Goal: Navigation & Orientation: Understand site structure

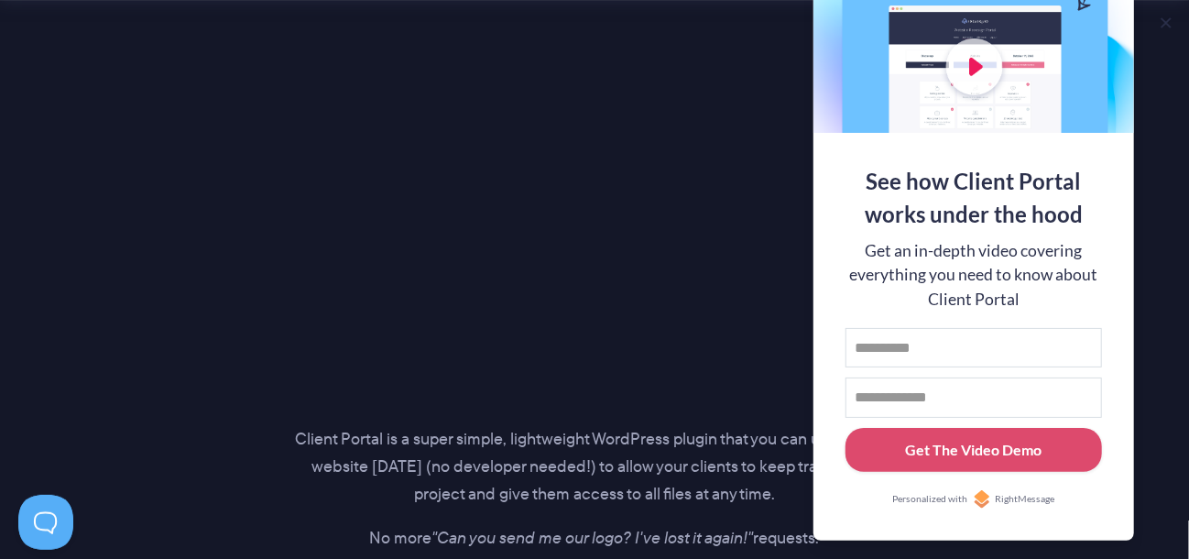
scroll to position [2840, 0]
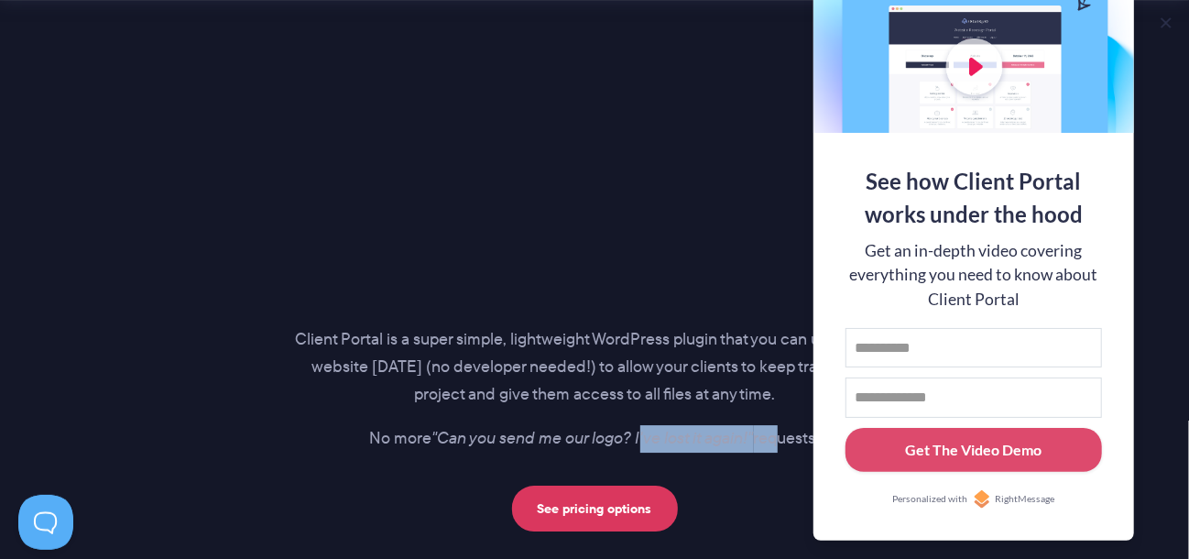
drag, startPoint x: 641, startPoint y: 434, endPoint x: 773, endPoint y: 434, distance: 131.0
click at [773, 434] on p "No more "Can you send me our logo? I've lost it again!" requests." at bounding box center [594, 438] width 599 height 27
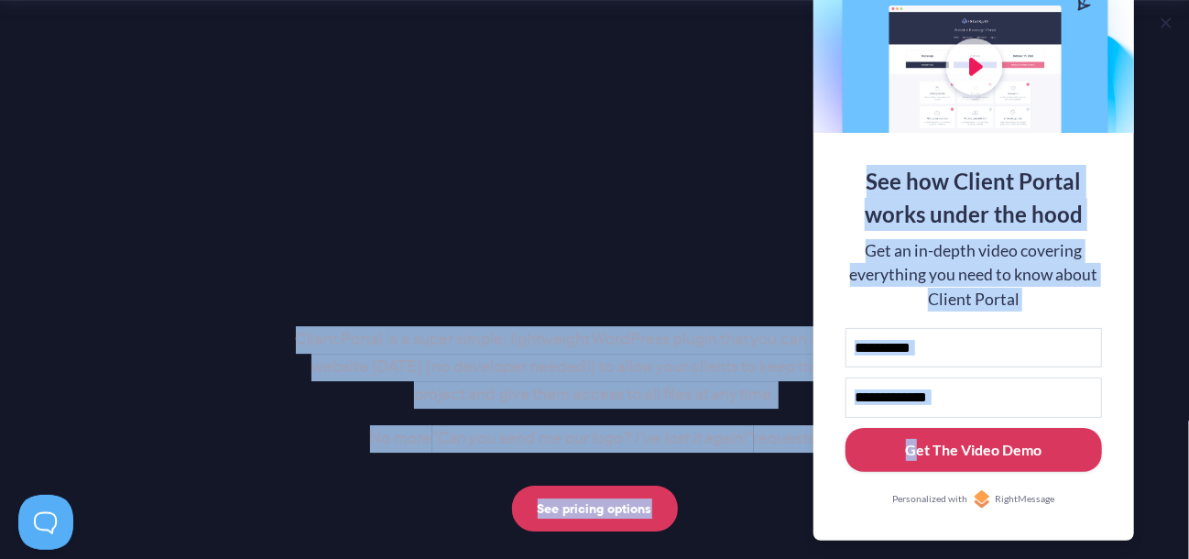
drag, startPoint x: 311, startPoint y: 334, endPoint x: 912, endPoint y: 427, distance: 608.2
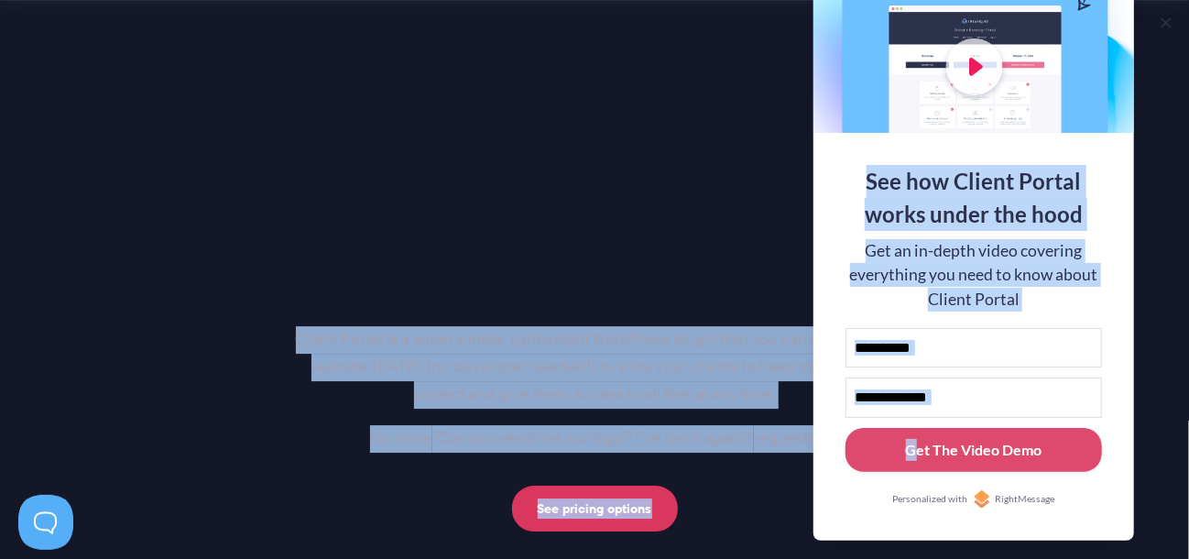
copy body "Loremi Dolors am c adipi elitse, doeiusmodte InciDidun utlabo etdo mag ali eni …"
click at [510, 345] on p "Client Portal is a super simple, lightweight WordPress plugin that you can use …" at bounding box center [594, 367] width 599 height 82
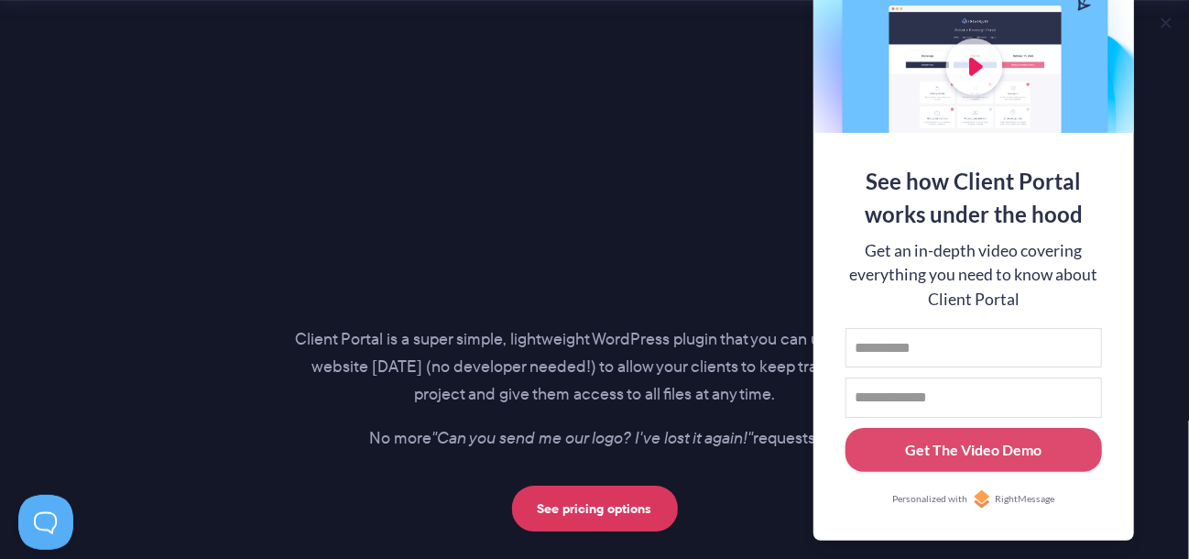
click at [705, 351] on p "Client Portal is a super simple, lightweight WordPress plugin that you can use …" at bounding box center [594, 367] width 599 height 82
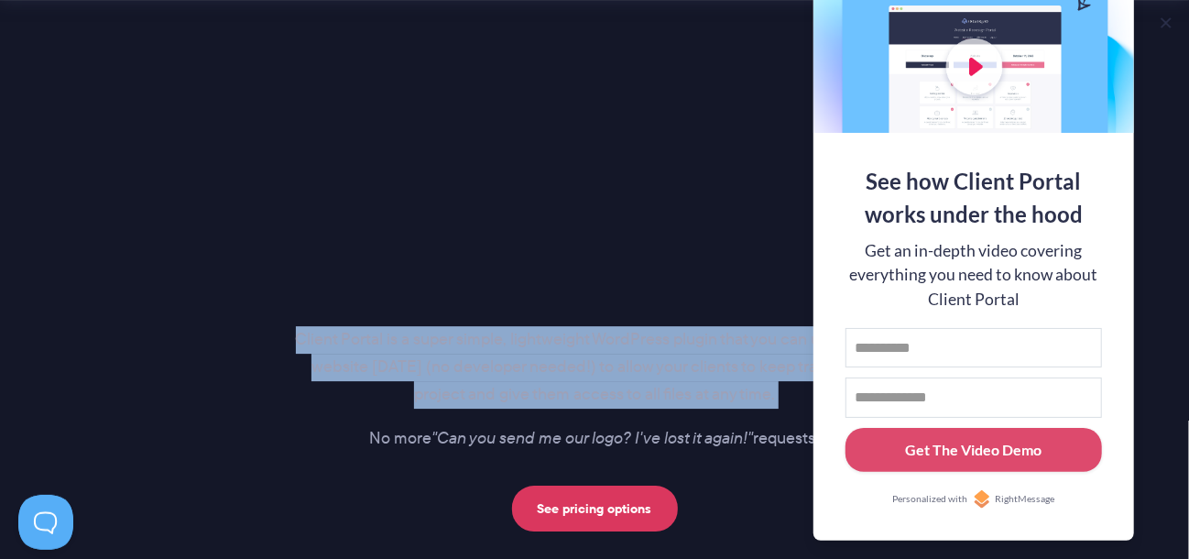
click at [705, 351] on p "Client Portal is a super simple, lightweight WordPress plugin that you can use …" at bounding box center [594, 367] width 599 height 82
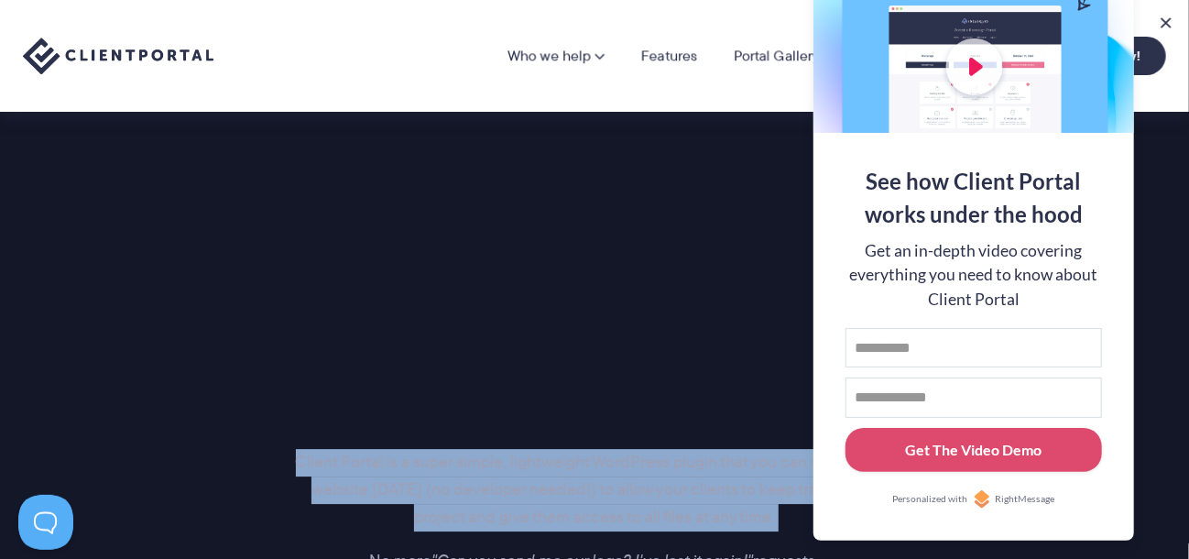
scroll to position [2474, 0]
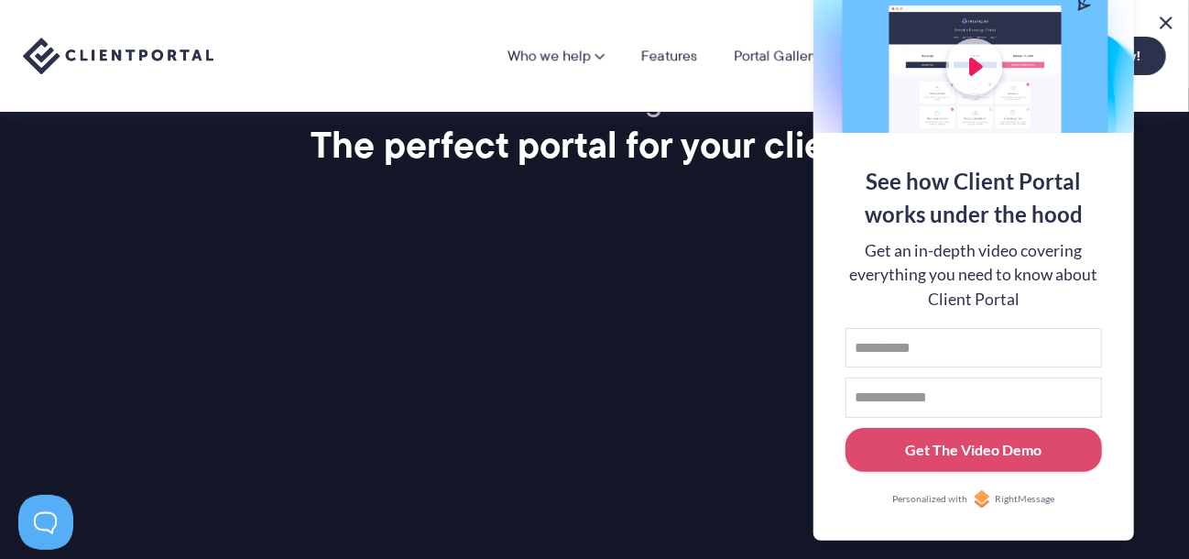
click at [1166, 18] on button at bounding box center [1167, 23] width 22 height 22
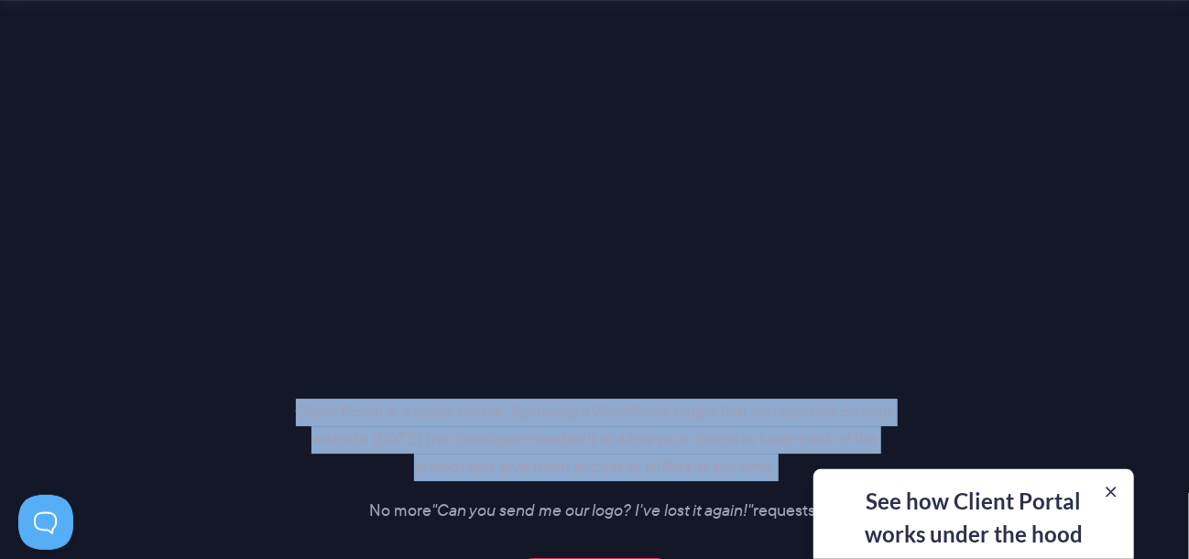
scroll to position [2932, 0]
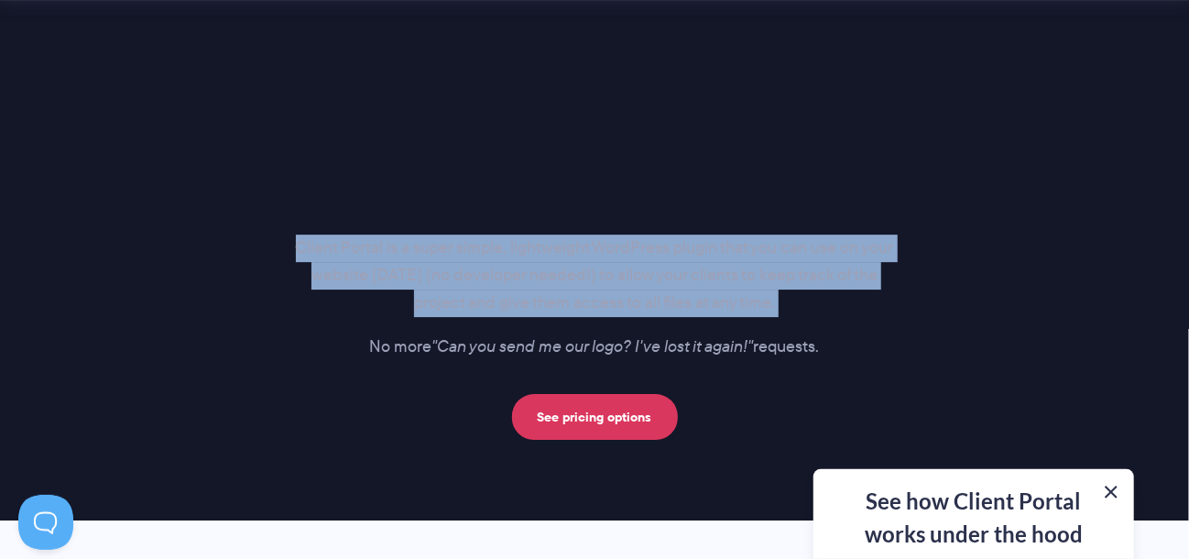
click at [1115, 487] on button at bounding box center [1112, 492] width 22 height 22
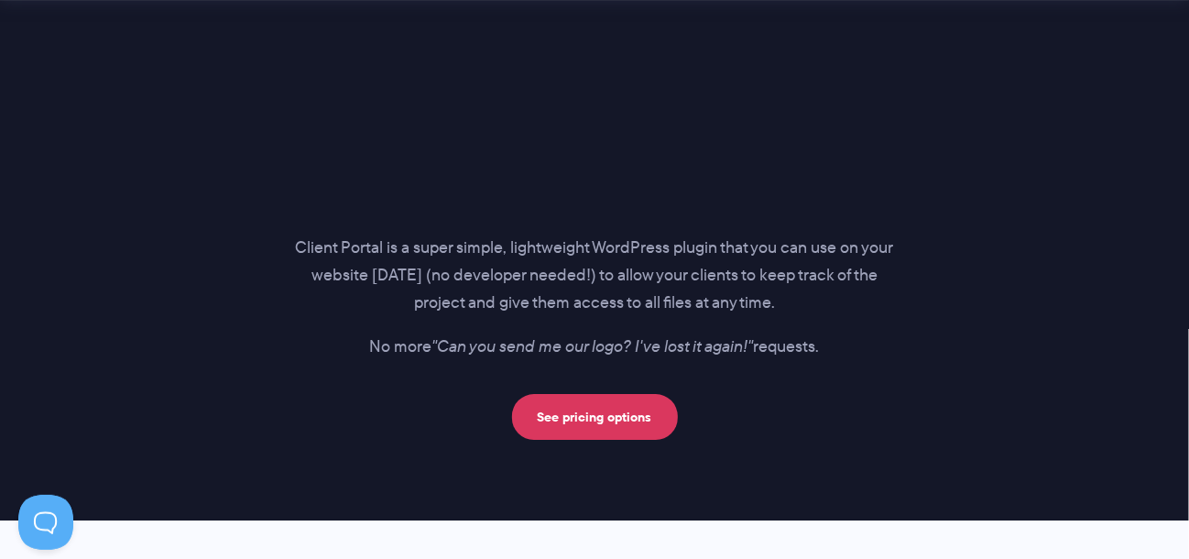
click at [884, 453] on section "Introducing… The perfect portal for your clients Client Portal is a super simpl…" at bounding box center [594, 17] width 1189 height 1005
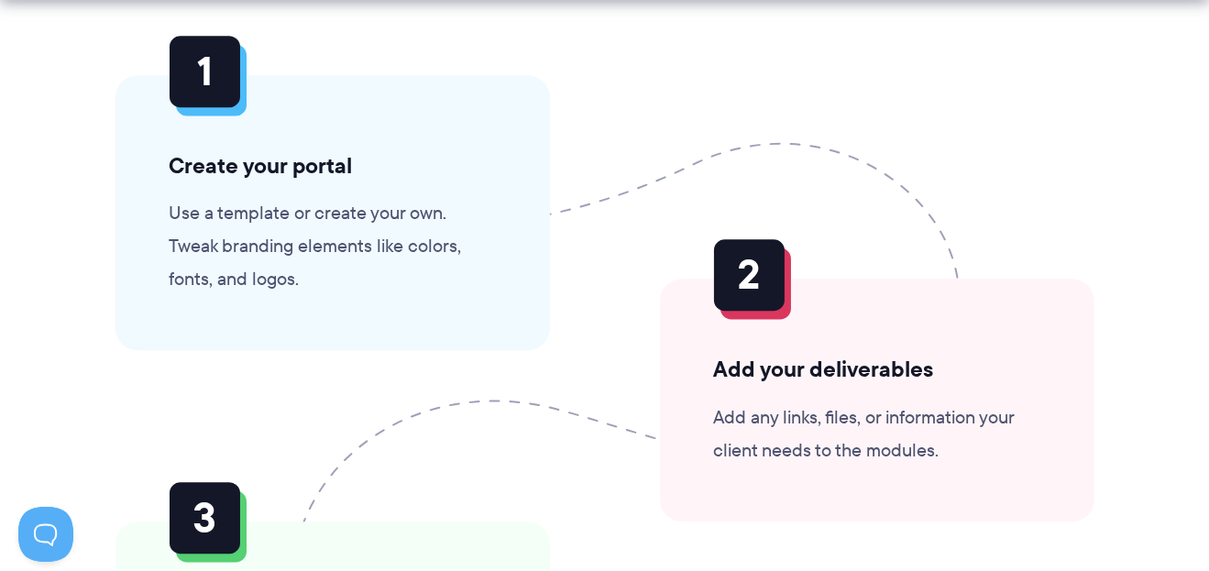
scroll to position [4683, 0]
